Goal: Task Accomplishment & Management: Manage account settings

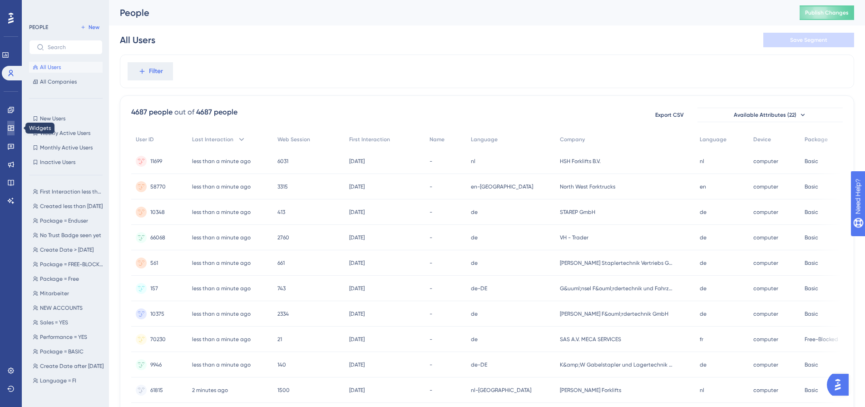
click at [12, 130] on icon at bounding box center [10, 127] width 7 height 7
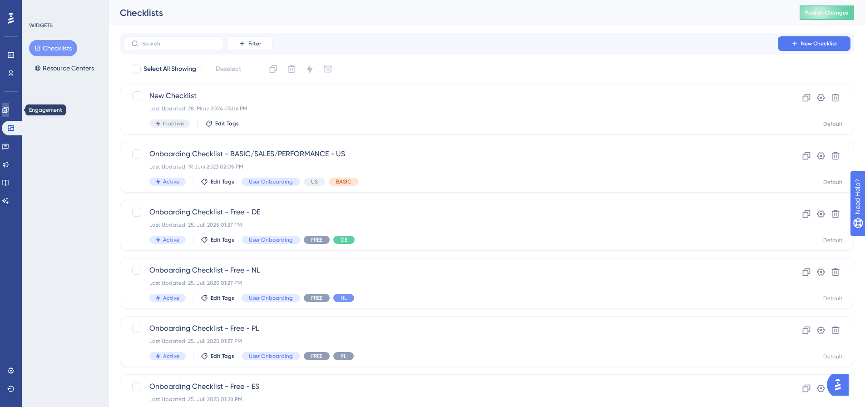
click at [8, 111] on icon at bounding box center [5, 110] width 6 height 6
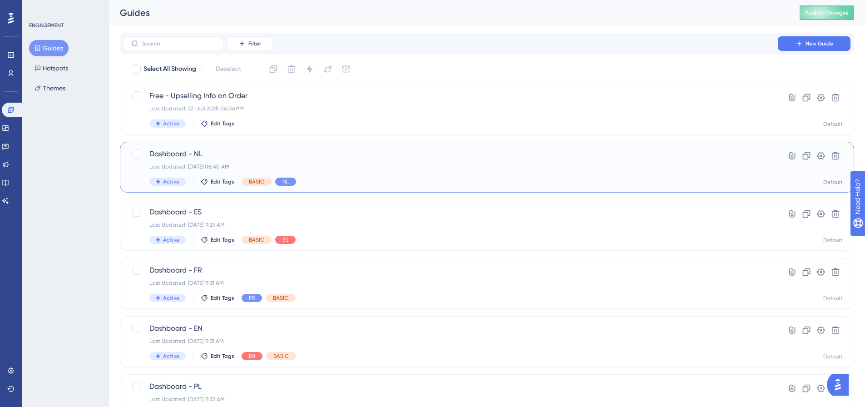
click at [342, 171] on div "Dashboard - NL Last Updated: [DATE] 08:40 AM Active Edit Tags BASIC NL" at bounding box center [450, 167] width 603 height 37
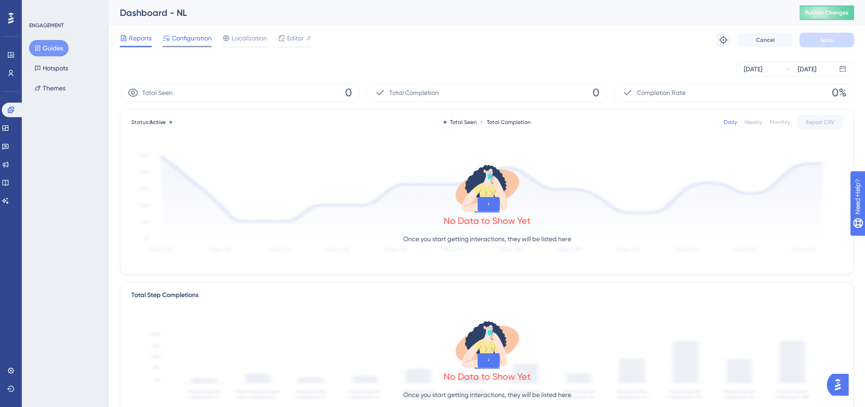
click at [190, 34] on span "Configuration" at bounding box center [192, 38] width 40 height 11
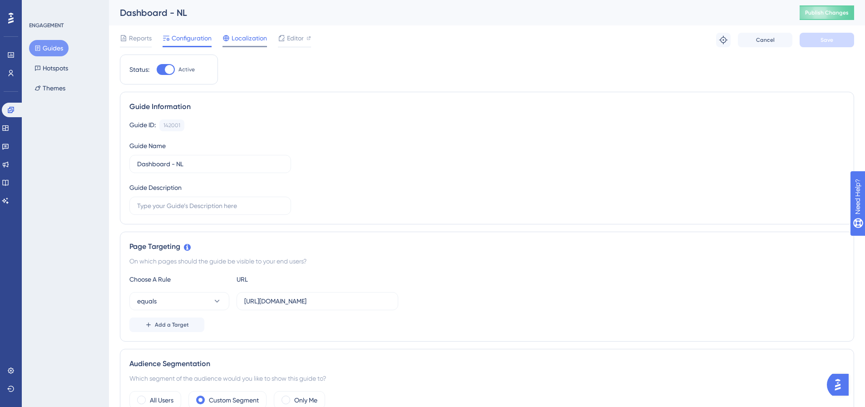
click at [240, 37] on span "Localization" at bounding box center [249, 38] width 35 height 11
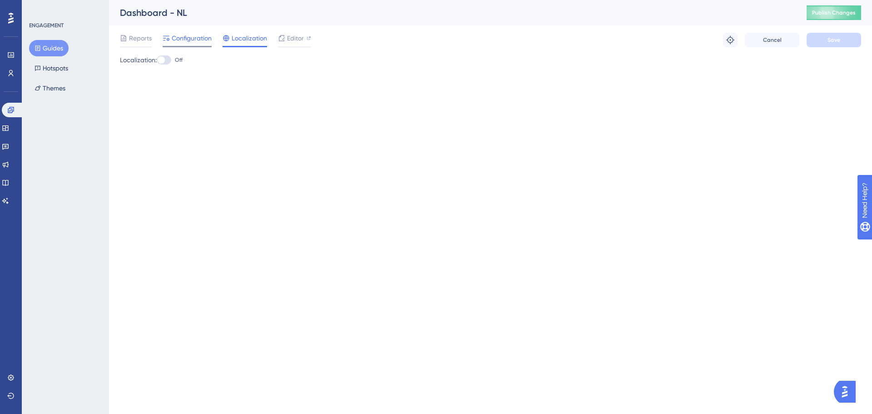
click at [195, 41] on span "Configuration" at bounding box center [192, 38] width 40 height 11
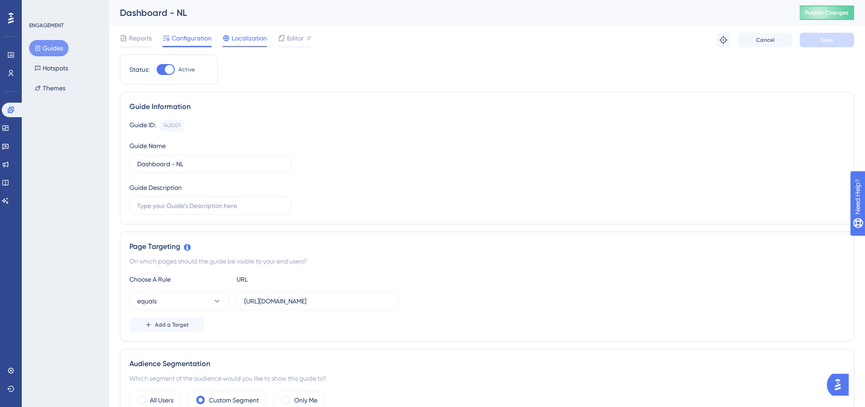
click at [228, 40] on icon at bounding box center [226, 38] width 7 height 7
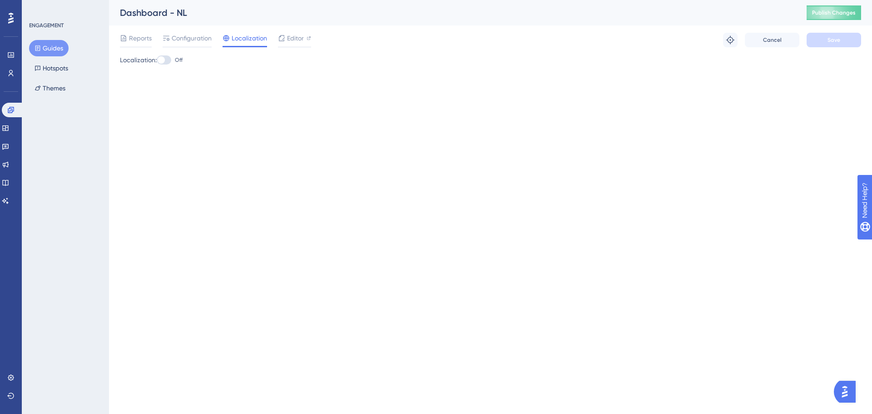
click at [169, 62] on div at bounding box center [164, 59] width 15 height 9
click at [157, 60] on input "Off" at bounding box center [156, 60] width 0 height 0
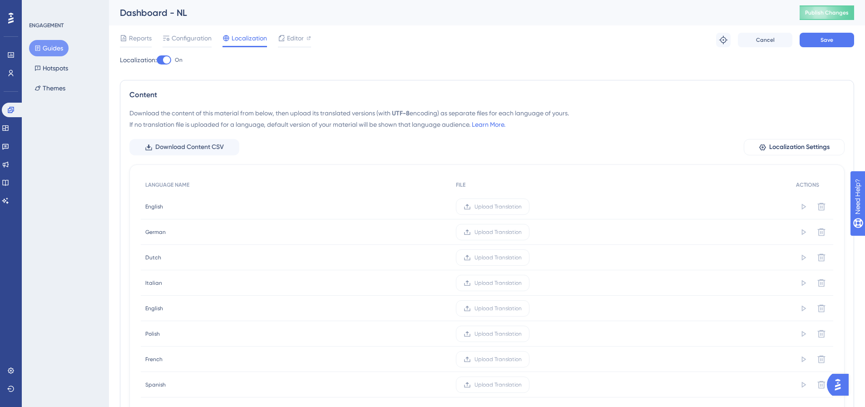
click at [161, 60] on div at bounding box center [164, 59] width 15 height 9
click at [157, 60] on input "On" at bounding box center [156, 60] width 0 height 0
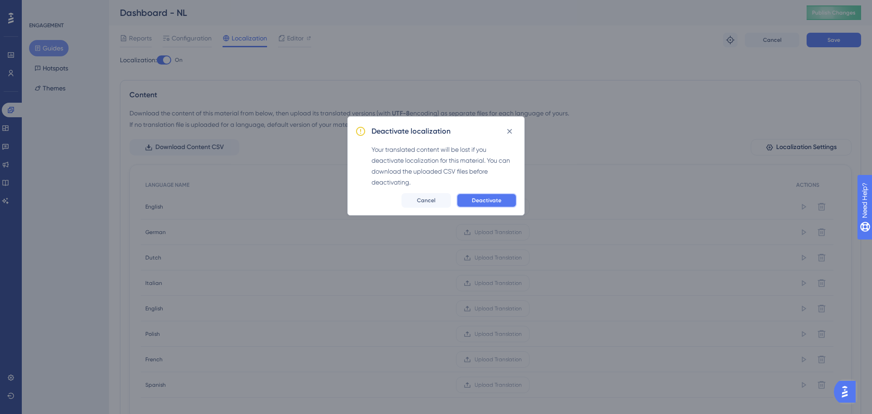
click at [471, 197] on button "Deactivate" at bounding box center [487, 200] width 60 height 15
checkbox input "false"
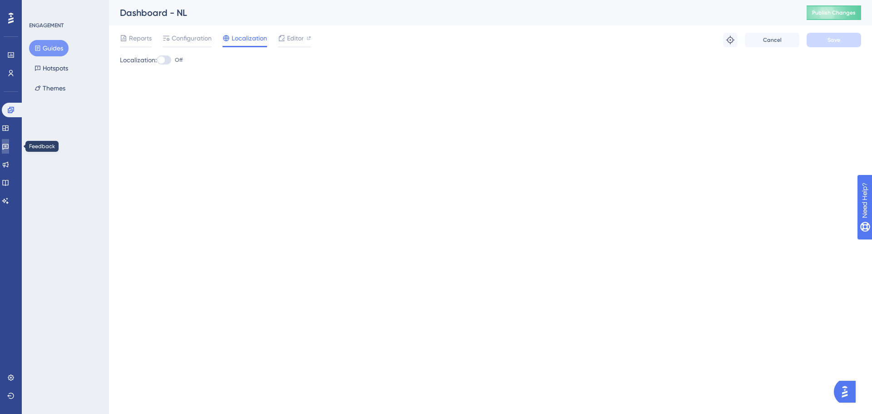
click at [9, 149] on link at bounding box center [5, 146] width 7 height 15
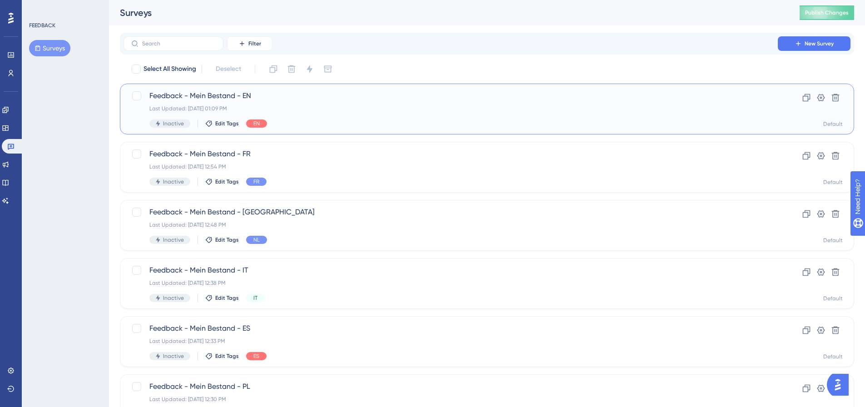
click at [354, 96] on span "Feedback - Mein Bestand - EN" at bounding box center [450, 95] width 603 height 11
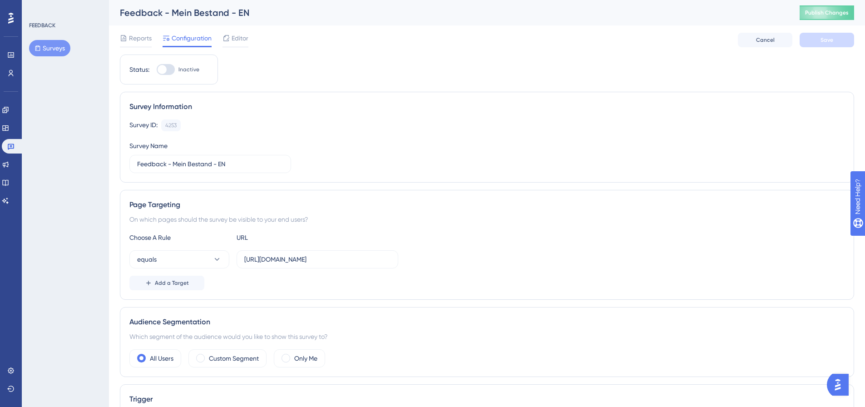
click at [197, 44] on div "Configuration" at bounding box center [187, 40] width 49 height 15
click at [8, 113] on icon at bounding box center [5, 110] width 6 height 6
